Goal: Check status: Check status

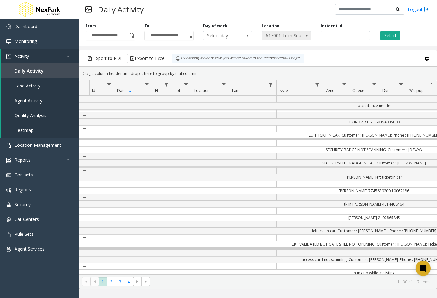
click at [303, 35] on span at bounding box center [306, 35] width 9 height 9
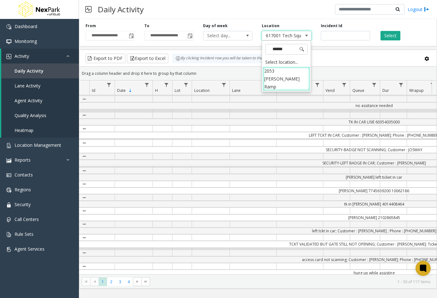
type input "*******"
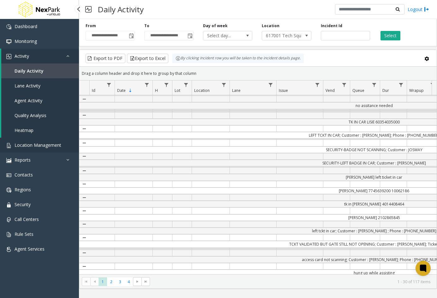
click at [35, 144] on span "Location Management" at bounding box center [38, 145] width 47 height 6
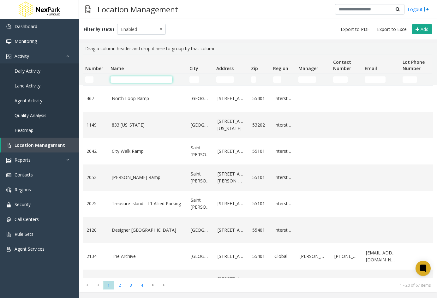
click at [161, 78] on input "Name Filter" at bounding box center [142, 79] width 62 height 6
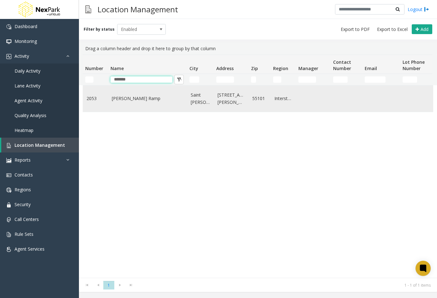
type input "*******"
click at [138, 105] on td "[PERSON_NAME] Ramp" at bounding box center [147, 99] width 79 height 26
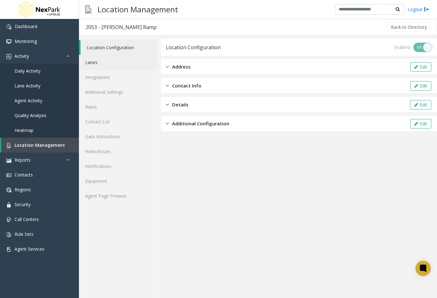
click at [102, 64] on link "Lanes" at bounding box center [118, 62] width 79 height 15
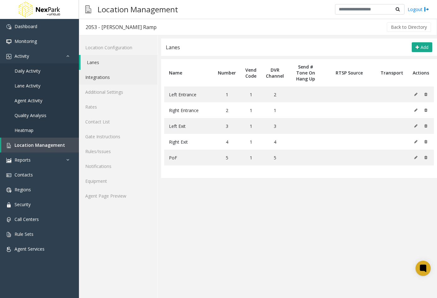
click at [101, 75] on link "Integrations" at bounding box center [118, 77] width 79 height 15
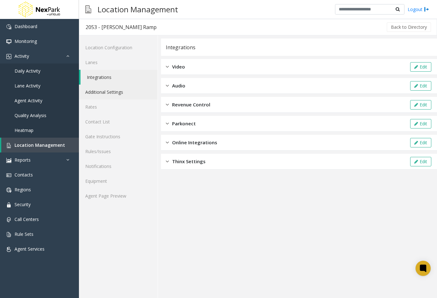
click at [106, 93] on link "Additional Settings" at bounding box center [118, 92] width 79 height 15
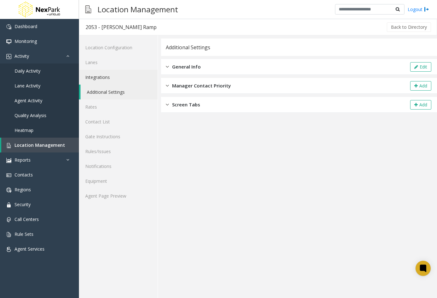
click at [107, 77] on link "Integrations" at bounding box center [118, 77] width 79 height 15
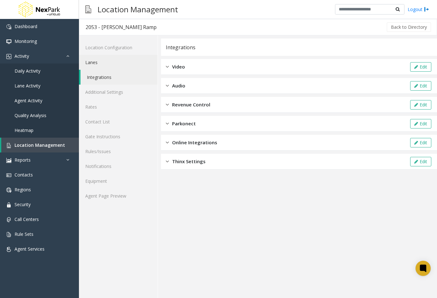
click at [106, 68] on link "Lanes" at bounding box center [118, 62] width 79 height 15
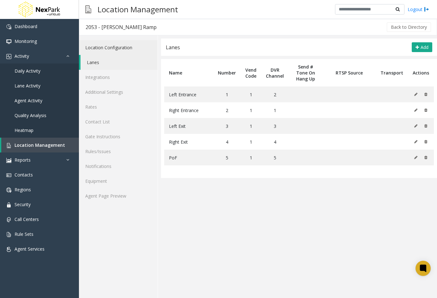
click at [105, 49] on link "Location Configuration" at bounding box center [118, 47] width 79 height 15
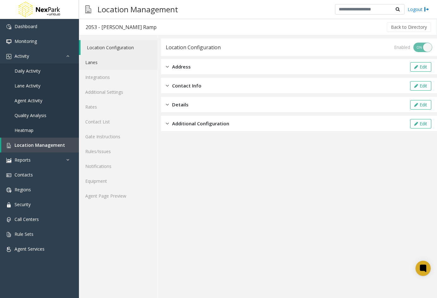
click at [104, 65] on link "Lanes" at bounding box center [118, 62] width 79 height 15
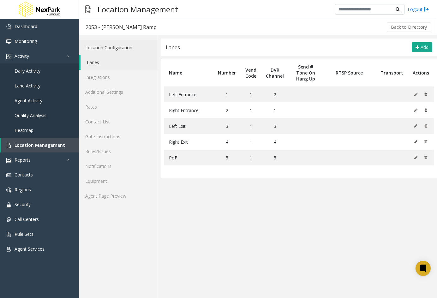
click at [100, 45] on link "Location Configuration" at bounding box center [118, 47] width 79 height 15
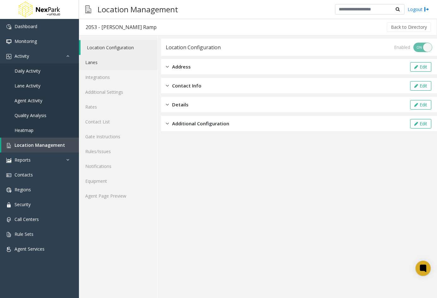
click at [95, 58] on link "Lanes" at bounding box center [118, 62] width 79 height 15
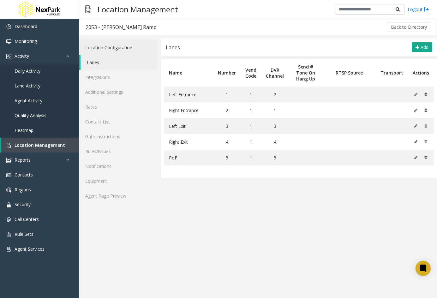
click at [109, 48] on link "Location Configuration" at bounding box center [118, 47] width 79 height 15
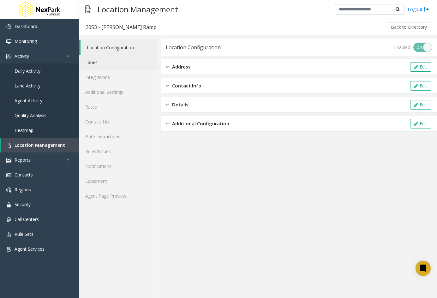
click at [104, 64] on link "Lanes" at bounding box center [118, 62] width 79 height 15
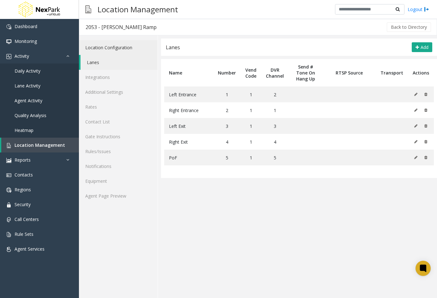
click at [104, 50] on link "Location Configuration" at bounding box center [118, 47] width 79 height 15
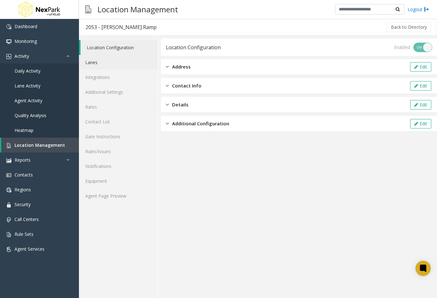
click at [89, 63] on link "Lanes" at bounding box center [118, 62] width 79 height 15
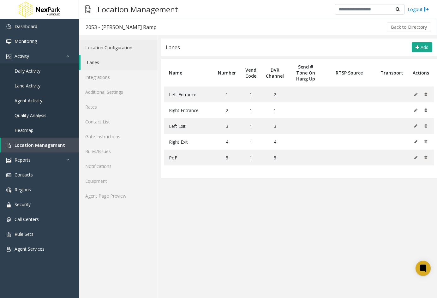
click at [95, 47] on link "Location Configuration" at bounding box center [118, 47] width 79 height 15
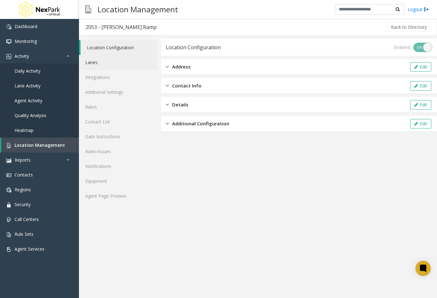
click at [100, 60] on link "Lanes" at bounding box center [118, 62] width 79 height 15
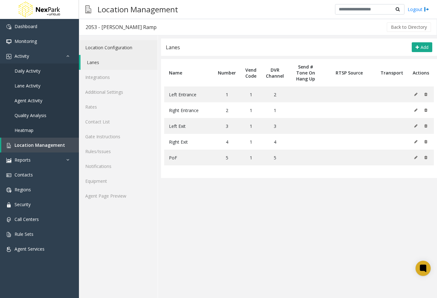
click at [99, 51] on link "Location Configuration" at bounding box center [118, 47] width 79 height 15
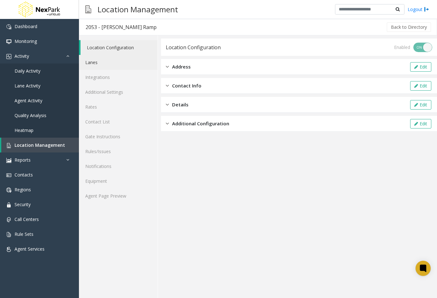
click at [115, 66] on link "Lanes" at bounding box center [118, 62] width 79 height 15
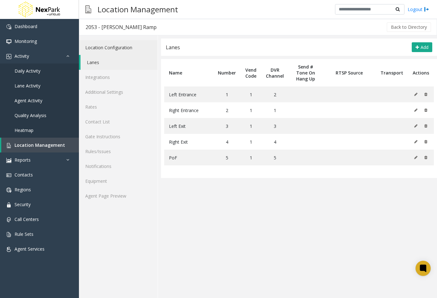
click at [111, 48] on link "Location Configuration" at bounding box center [118, 47] width 79 height 15
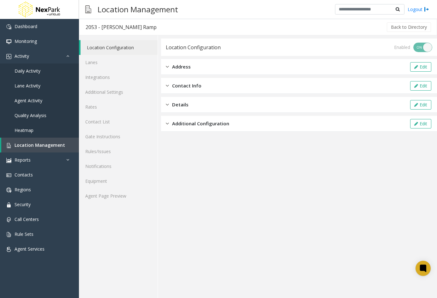
click at [116, 51] on link "Location Configuration" at bounding box center [119, 47] width 77 height 15
click at [109, 61] on link "Lanes" at bounding box center [118, 62] width 79 height 15
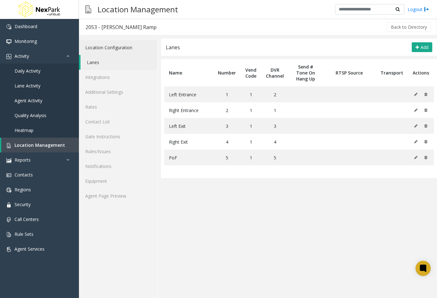
click at [108, 50] on link "Location Configuration" at bounding box center [118, 47] width 79 height 15
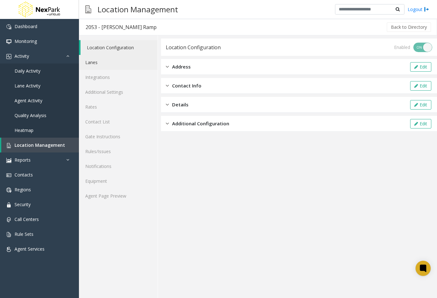
click at [110, 59] on link "Lanes" at bounding box center [118, 62] width 79 height 15
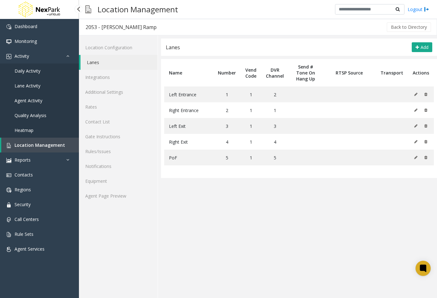
click at [37, 72] on span "Daily Activity" at bounding box center [28, 71] width 26 height 6
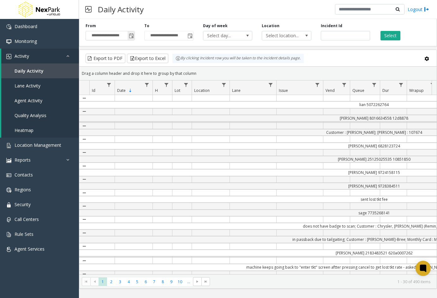
click at [132, 36] on span "Toggle popup" at bounding box center [131, 35] width 5 height 5
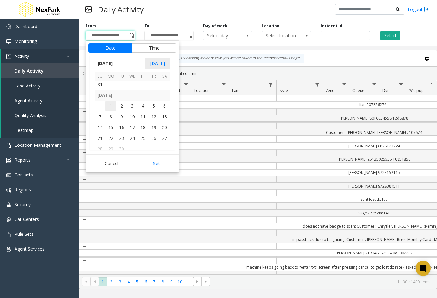
click at [113, 105] on span "1" at bounding box center [111, 106] width 11 height 11
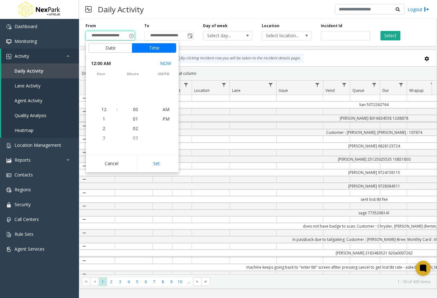
scroll to position [113398, 0]
click at [155, 164] on button "Set" at bounding box center [157, 164] width 40 height 14
type input "**********"
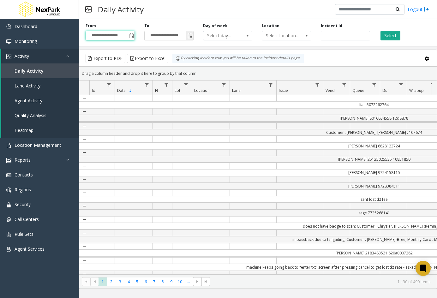
click at [188, 37] on span "Toggle popup" at bounding box center [190, 35] width 5 height 5
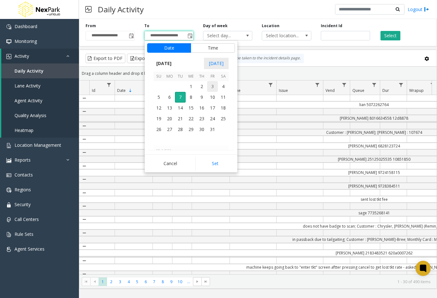
scroll to position [113442, 0]
click at [185, 90] on span "30" at bounding box center [180, 86] width 11 height 11
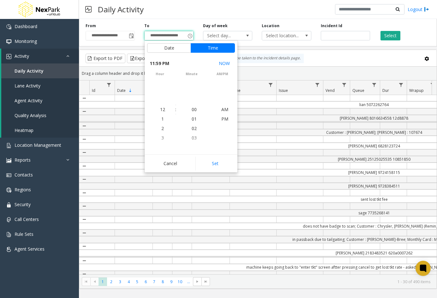
scroll to position [9, 0]
click at [219, 162] on button "Set" at bounding box center [216, 164] width 40 height 14
type input "**********"
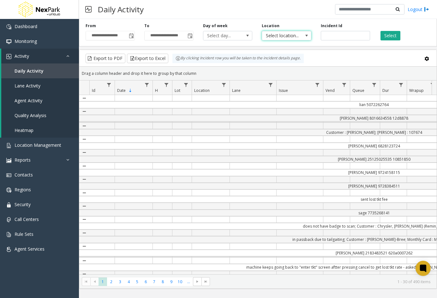
click at [293, 32] on span "Select location..." at bounding box center [281, 35] width 39 height 9
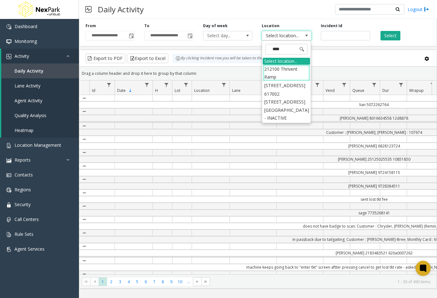
type input "*****"
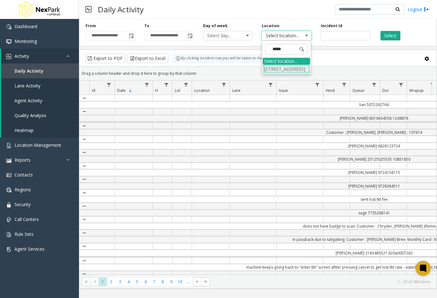
click at [291, 70] on li "[STREET_ADDRESS]" at bounding box center [286, 69] width 47 height 9
click at [389, 35] on button "Select" at bounding box center [391, 35] width 20 height 9
